Goal: Navigation & Orientation: Find specific page/section

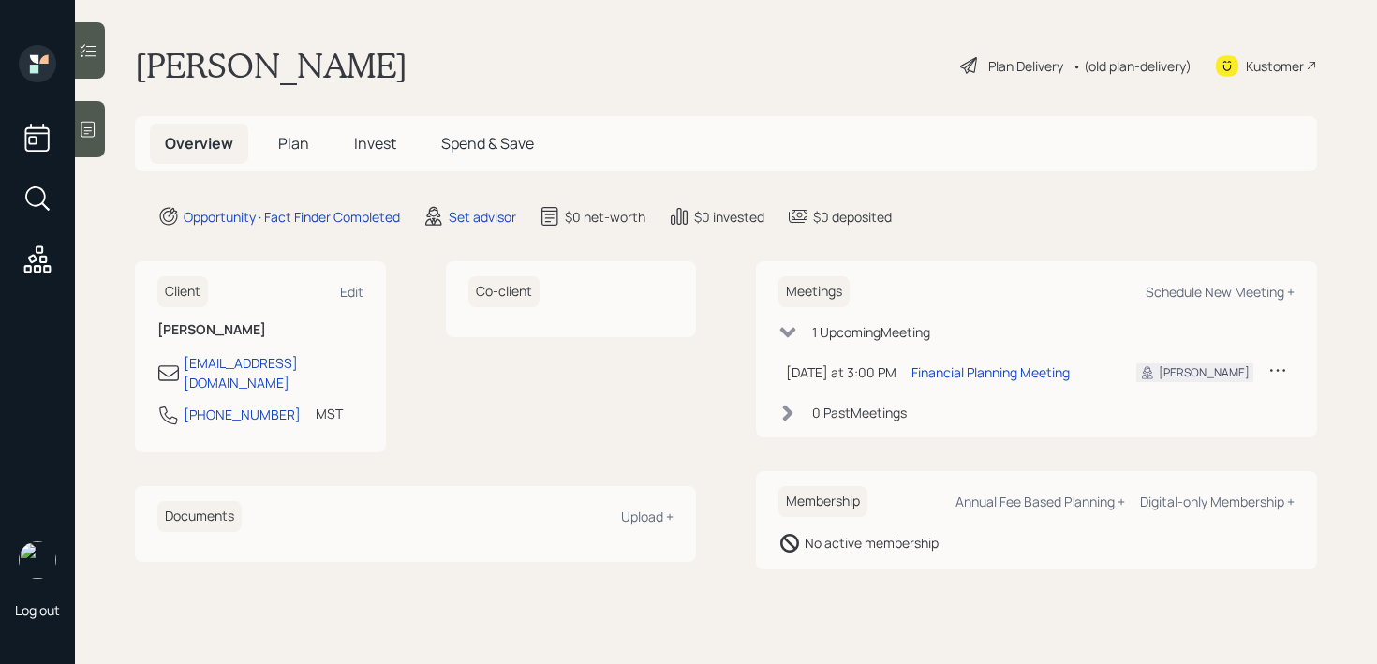
click at [82, 124] on icon at bounding box center [89, 130] width 14 height 16
